Goal: Information Seeking & Learning: Learn about a topic

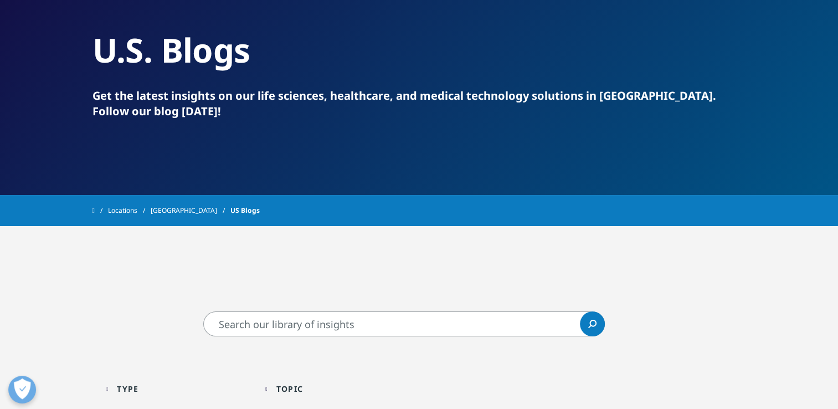
scroll to position [166, 0]
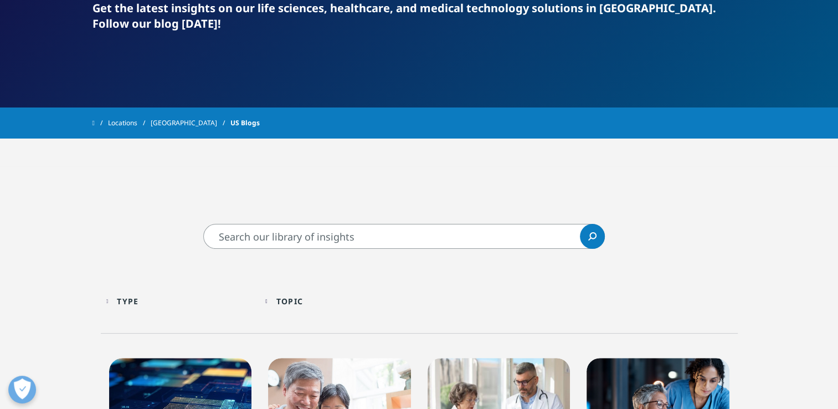
click at [301, 233] on input "Search" at bounding box center [403, 236] width 401 height 25
type input "RWE"
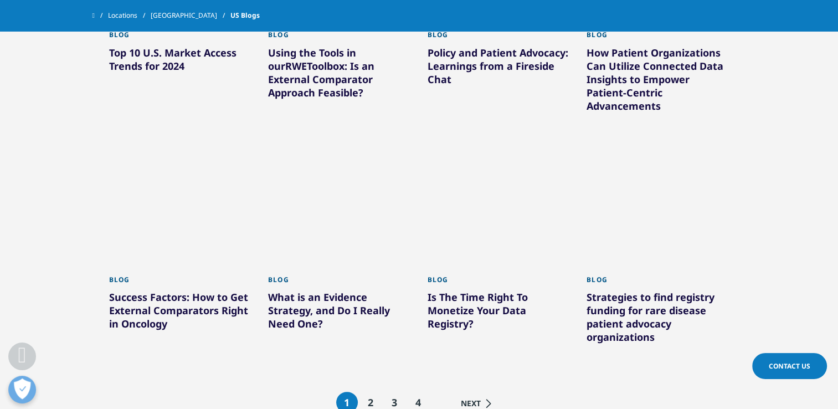
scroll to position [886, 0]
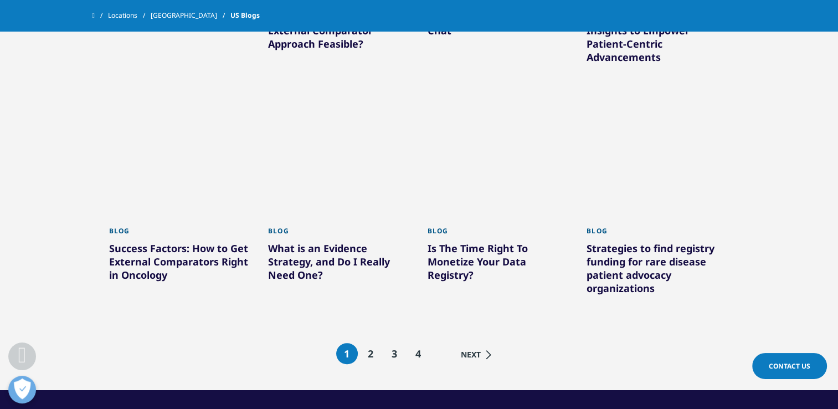
click at [167, 252] on div "Success Factors: How to Get External Comparators Right in Oncology" at bounding box center [180, 263] width 143 height 44
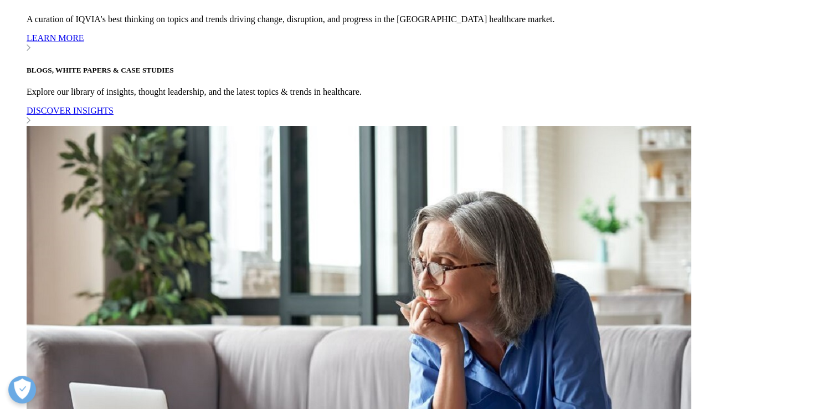
scroll to position [886, 0]
